Goal: Information Seeking & Learning: Learn about a topic

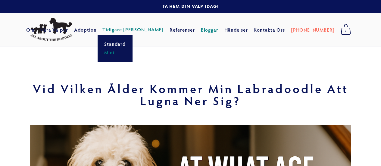
click at [114, 51] on font "Mini" at bounding box center [109, 52] width 10 height 6
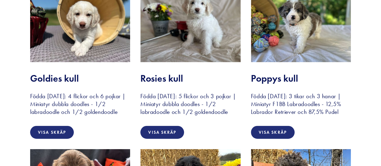
scroll to position [664, 0]
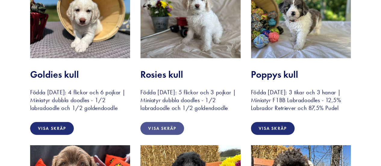
click at [163, 131] on font "Visa skräp" at bounding box center [162, 128] width 28 height 5
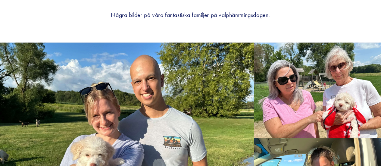
scroll to position [647, 0]
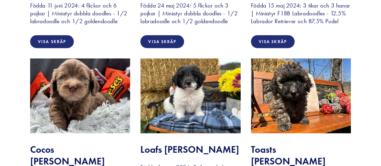
scroll to position [799, 0]
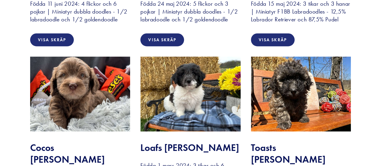
click at [80, 57] on img at bounding box center [80, 94] width 100 height 75
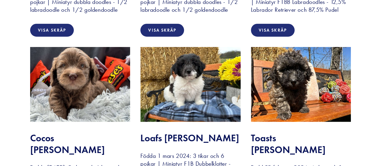
scroll to position [809, 0]
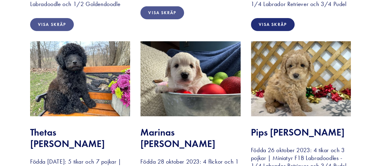
scroll to position [988, 0]
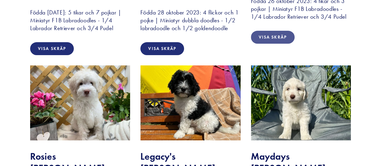
scroll to position [1137, 0]
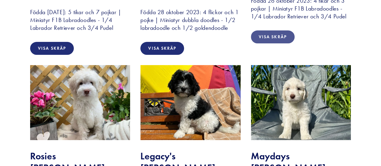
click at [169, 79] on img at bounding box center [190, 102] width 100 height 75
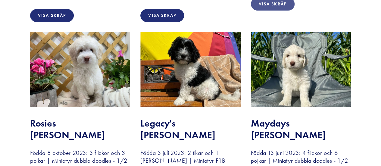
scroll to position [1170, 0]
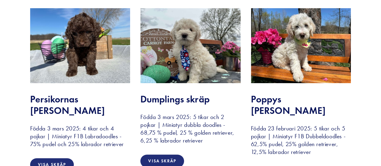
scroll to position [132, 0]
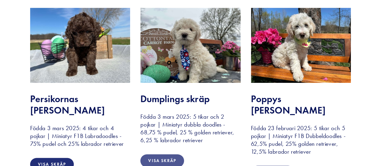
click at [164, 159] on font "Visa skräp" at bounding box center [162, 160] width 28 height 5
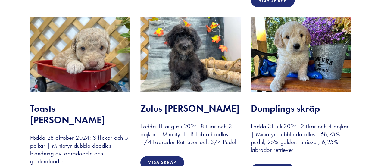
scroll to position [304, 0]
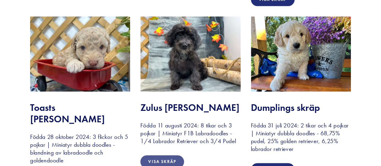
click at [165, 159] on font "Visa skräp" at bounding box center [162, 161] width 28 height 5
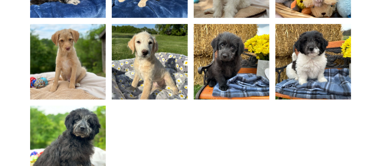
scroll to position [344, 0]
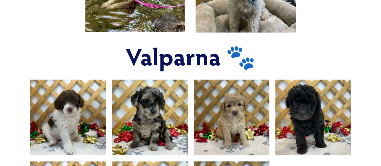
scroll to position [306, 0]
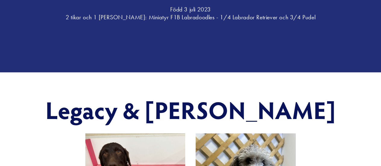
scroll to position [120, 0]
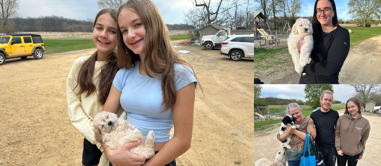
scroll to position [831, 0]
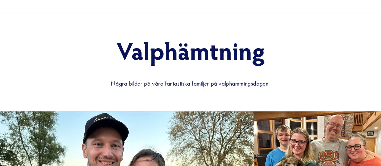
scroll to position [660, 0]
